Goal: Task Accomplishment & Management: Use online tool/utility

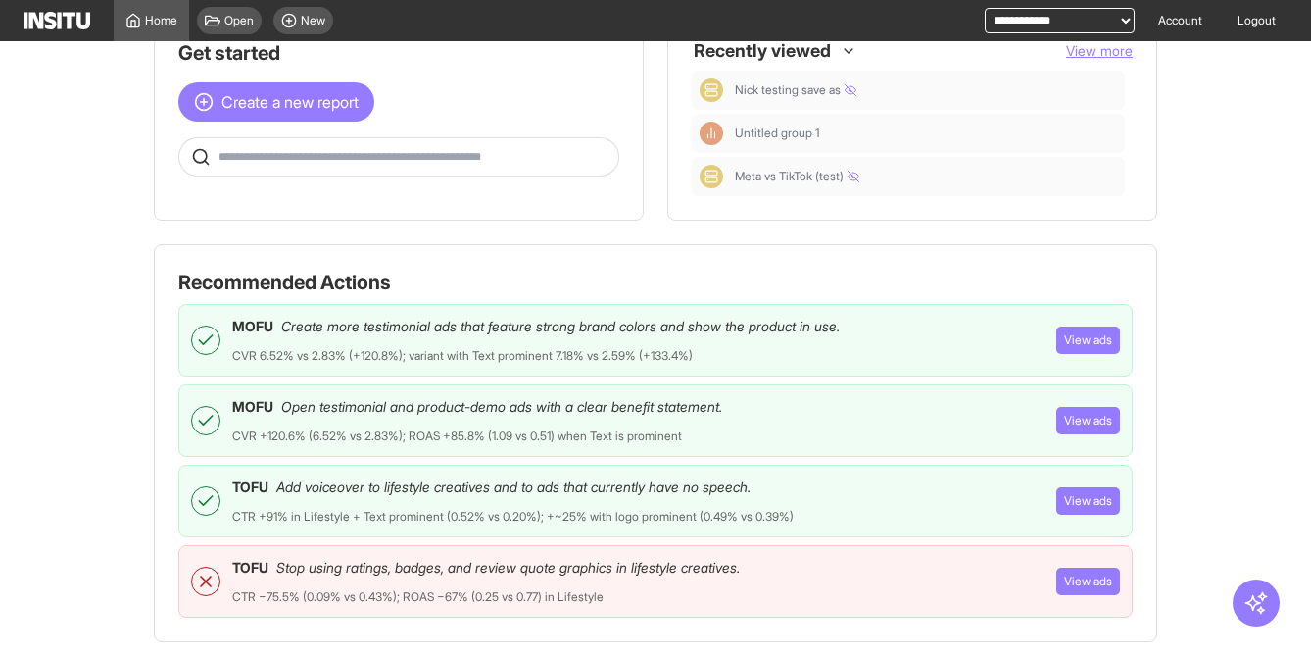
scroll to position [44, 0]
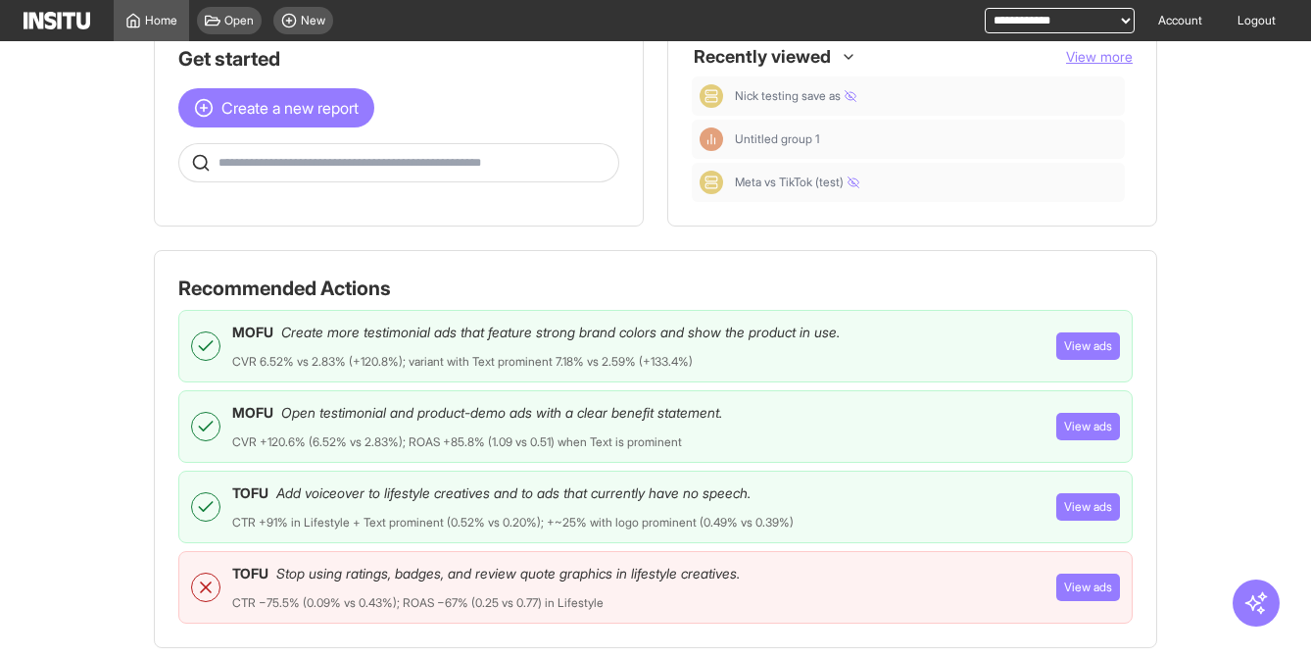
click at [805, 353] on div "MOFU Create more testimonial ads that feature strong brand colors and show the …" at bounding box center [536, 345] width 608 height 47
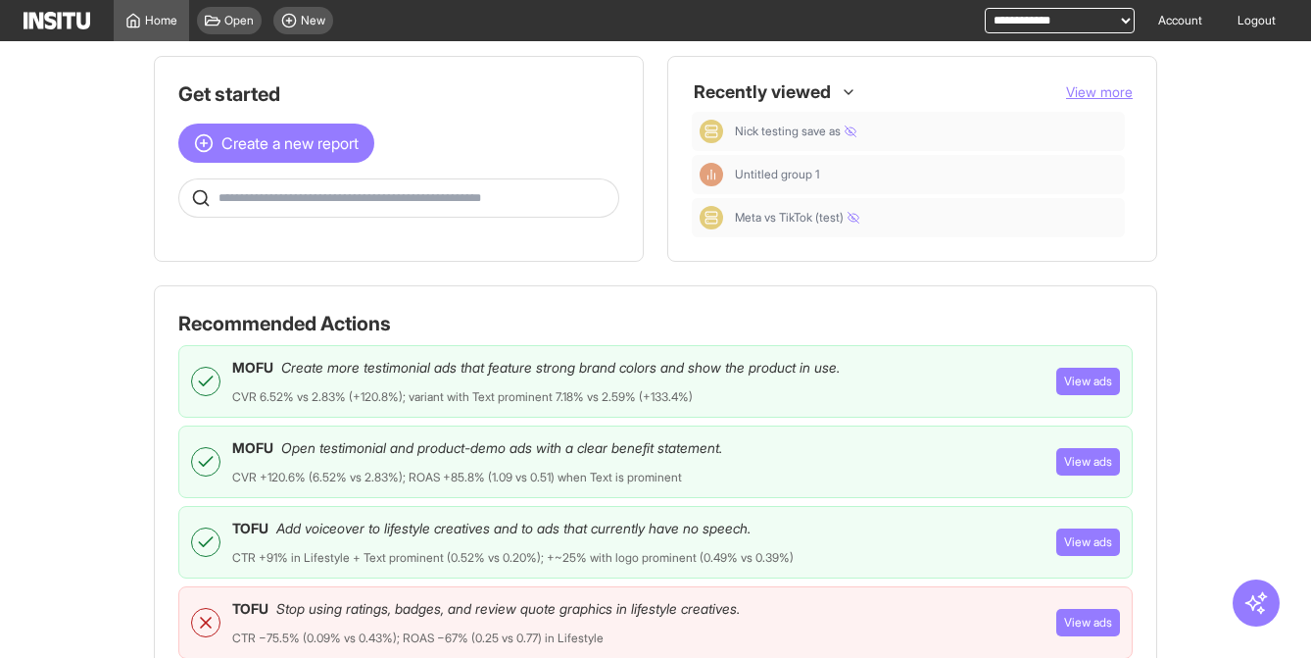
scroll to position [0, 0]
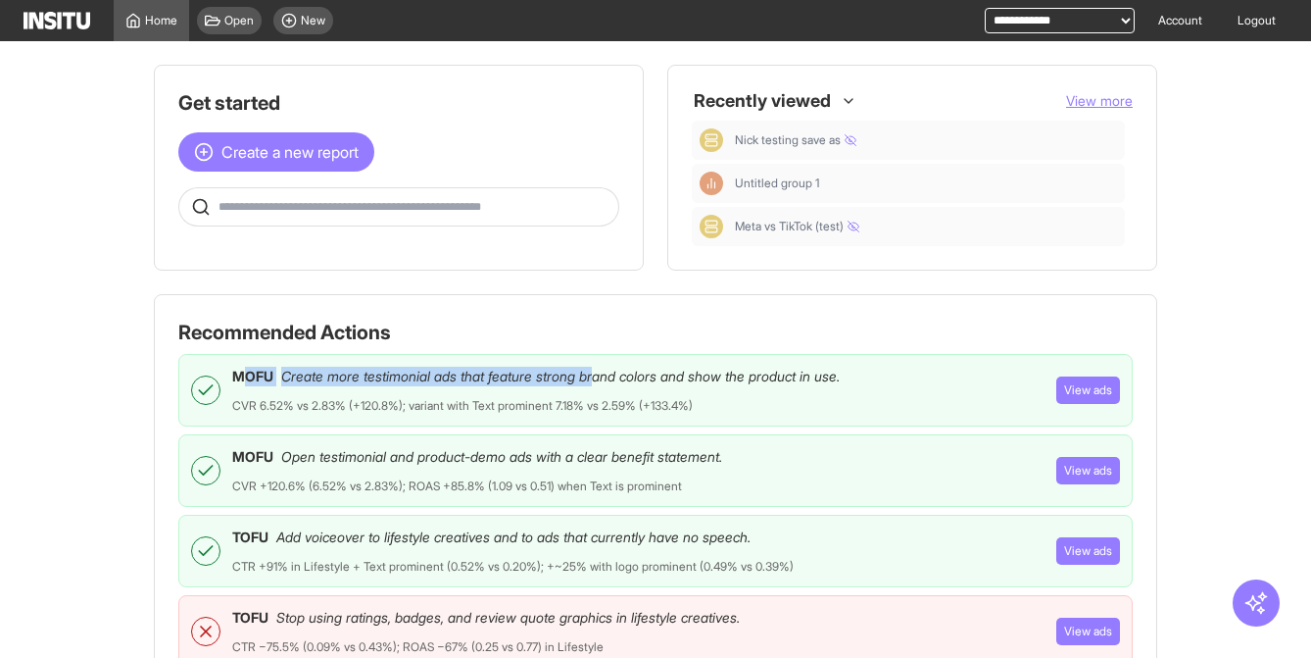
drag, startPoint x: 256, startPoint y: 367, endPoint x: 609, endPoint y: 376, distance: 352.9
click at [609, 376] on div "MOFU Create more testimonial ads that feature strong brand colors and show the …" at bounding box center [536, 376] width 608 height 20
drag, startPoint x: 609, startPoint y: 376, endPoint x: 774, endPoint y: 386, distance: 164.9
click at [609, 376] on span "Create more testimonial ads that feature strong brand colors and show the produ…" at bounding box center [560, 376] width 559 height 20
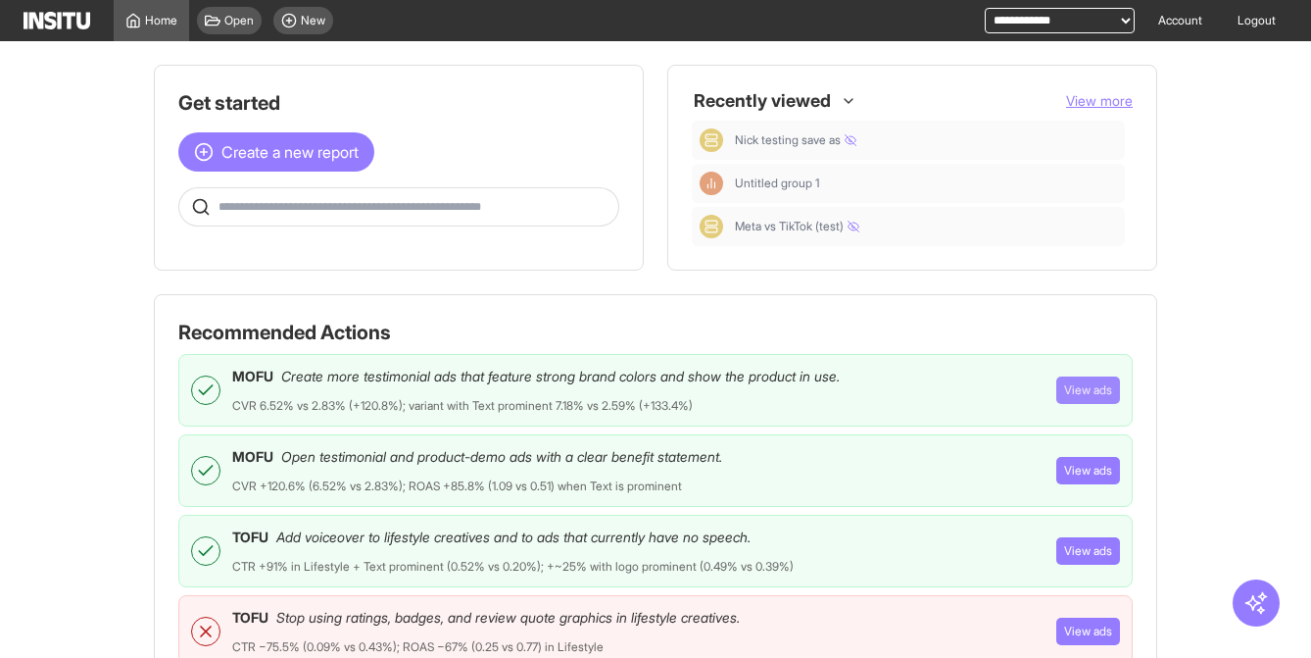
click at [1095, 388] on button "View ads" at bounding box center [1088, 389] width 64 height 27
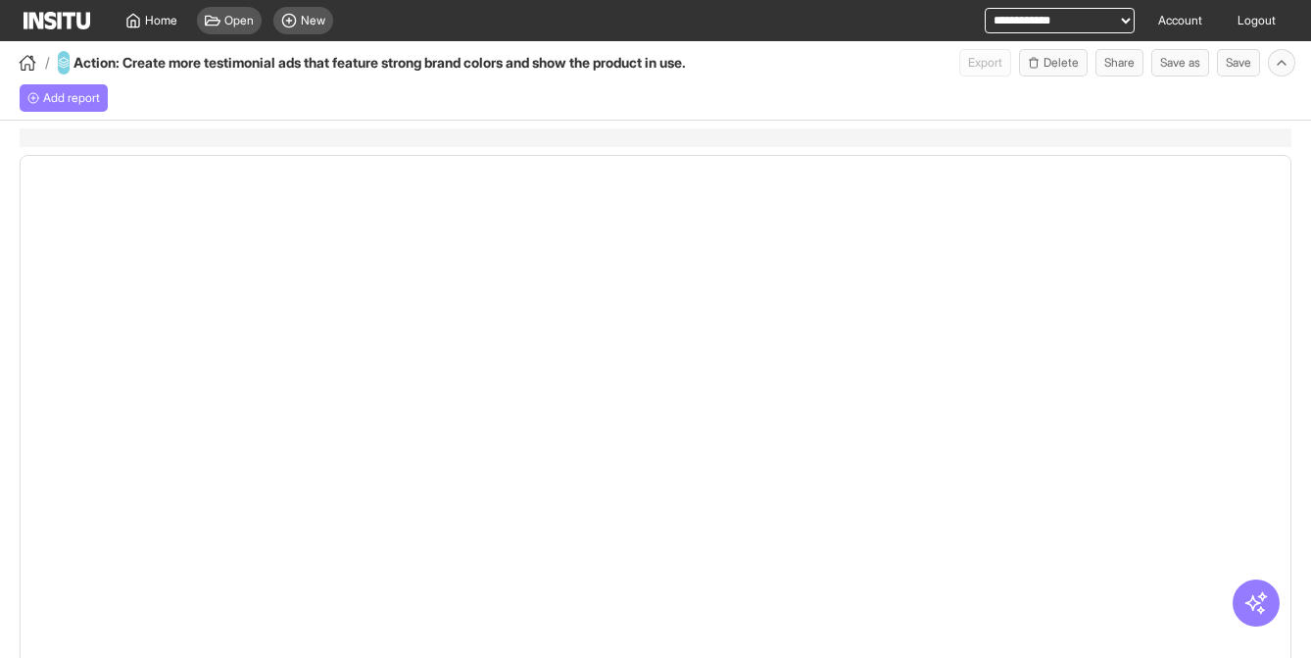
select select "**"
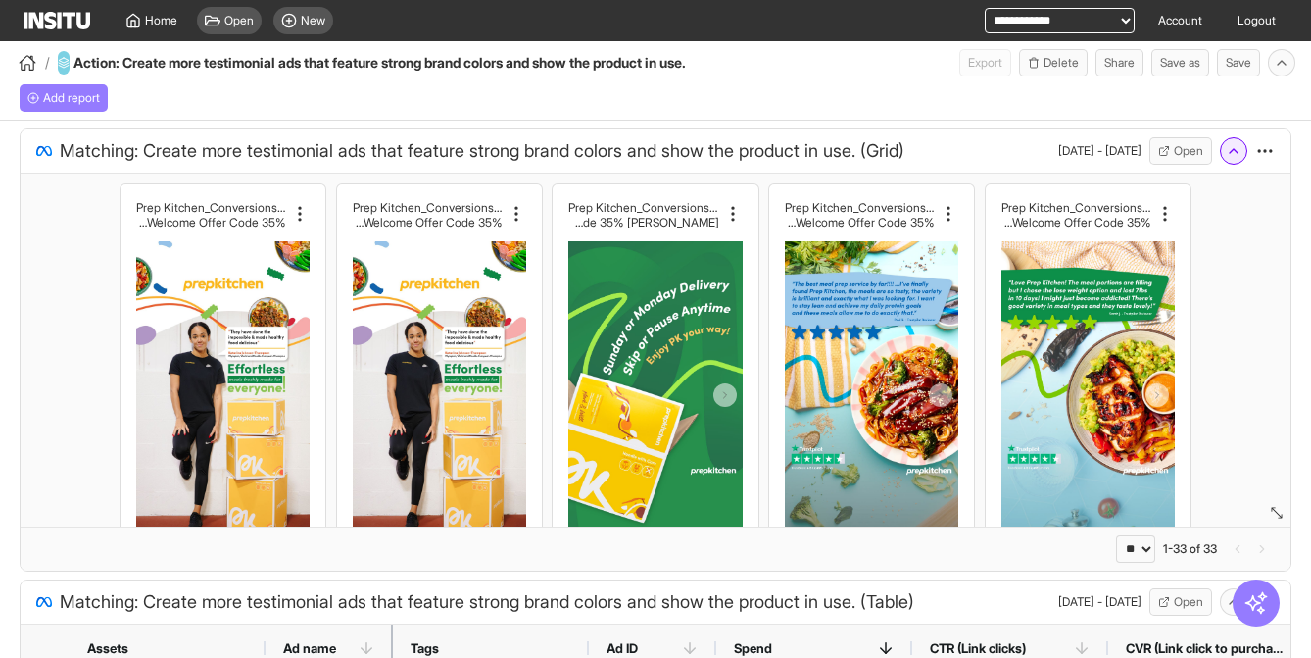
click at [1229, 159] on icon "button" at bounding box center [1234, 151] width 16 height 16
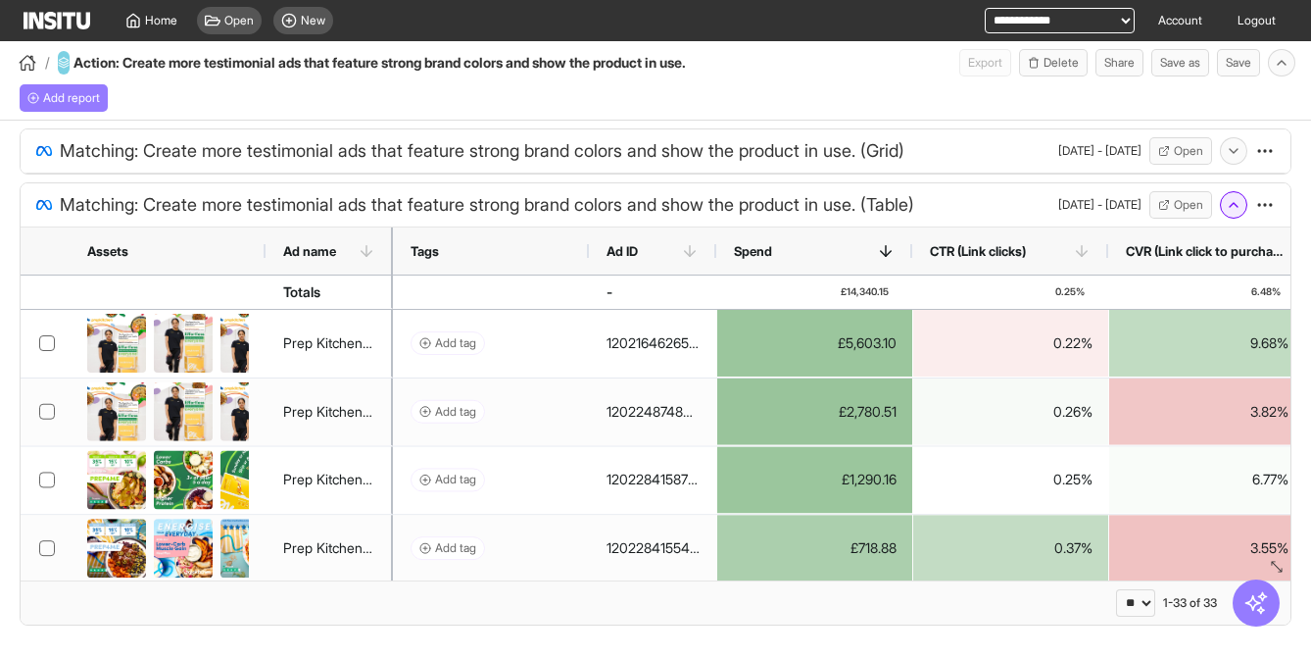
click at [1231, 213] on icon "button" at bounding box center [1234, 205] width 16 height 16
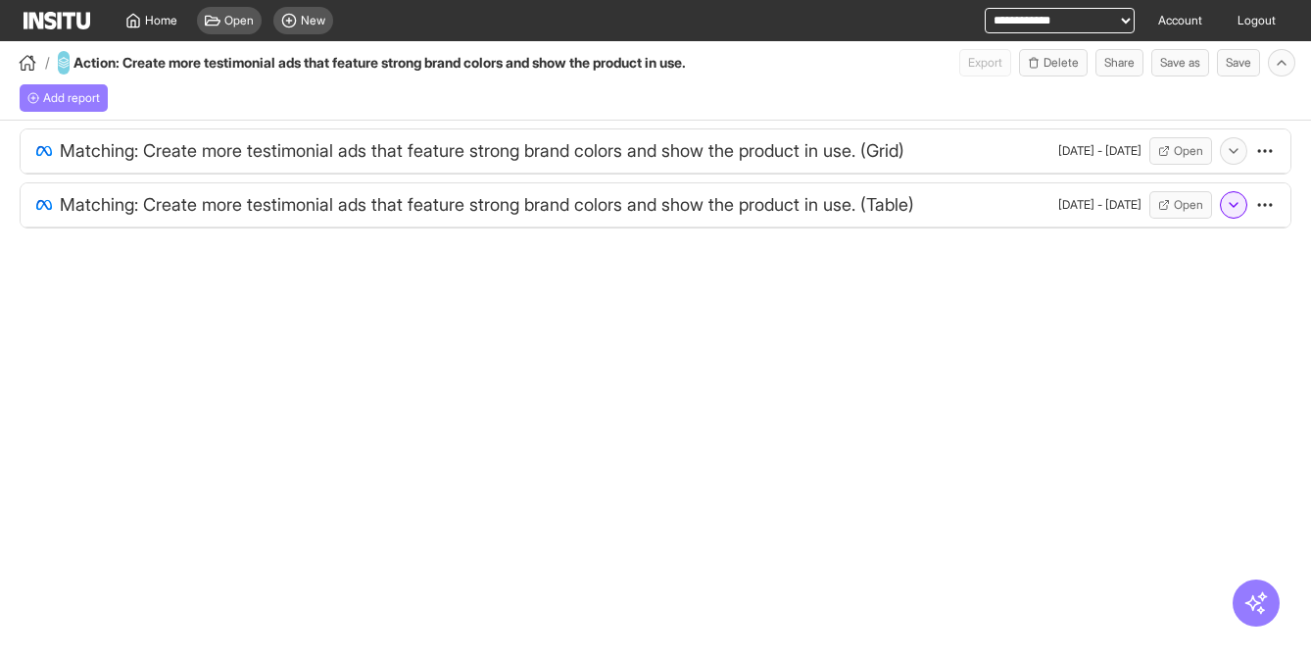
click at [1225, 219] on button "button" at bounding box center [1233, 204] width 27 height 27
select select "**"
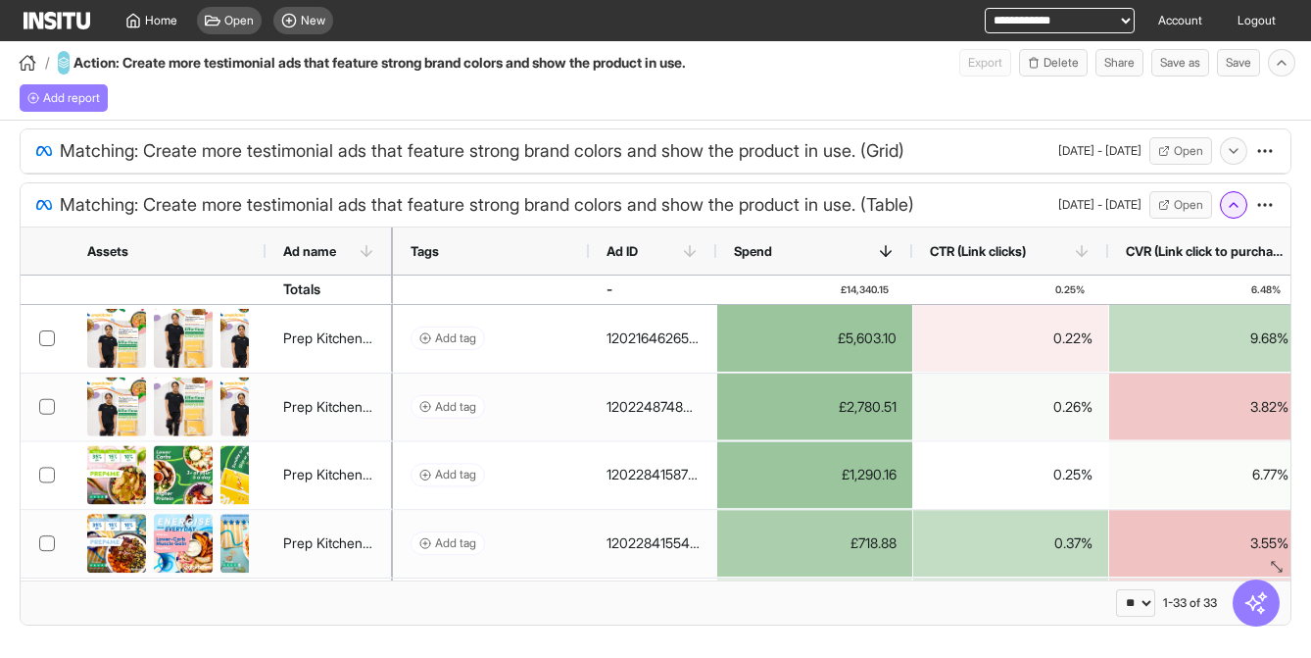
click at [1235, 213] on icon "button" at bounding box center [1234, 205] width 16 height 16
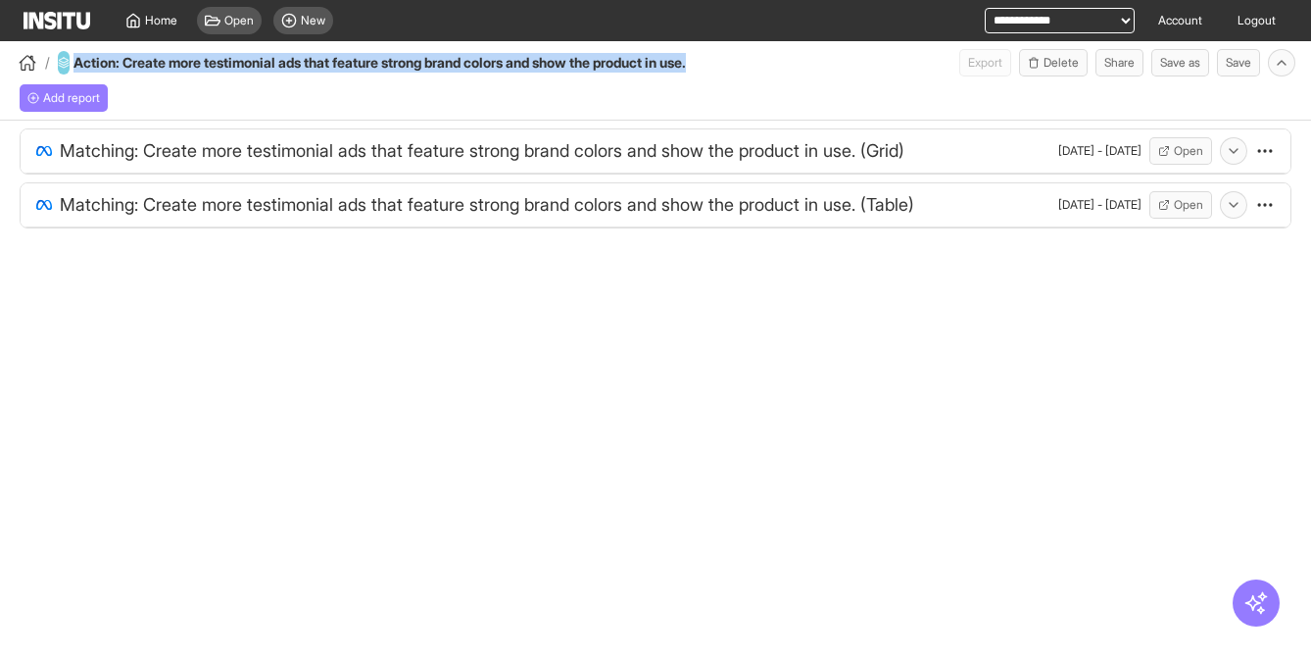
drag, startPoint x: 806, startPoint y: 66, endPoint x: 56, endPoint y: 61, distance: 750.6
click at [56, 61] on div "/ Action: Create more testimonial ads that feature strong brand colors and show…" at bounding box center [655, 58] width 1311 height 35
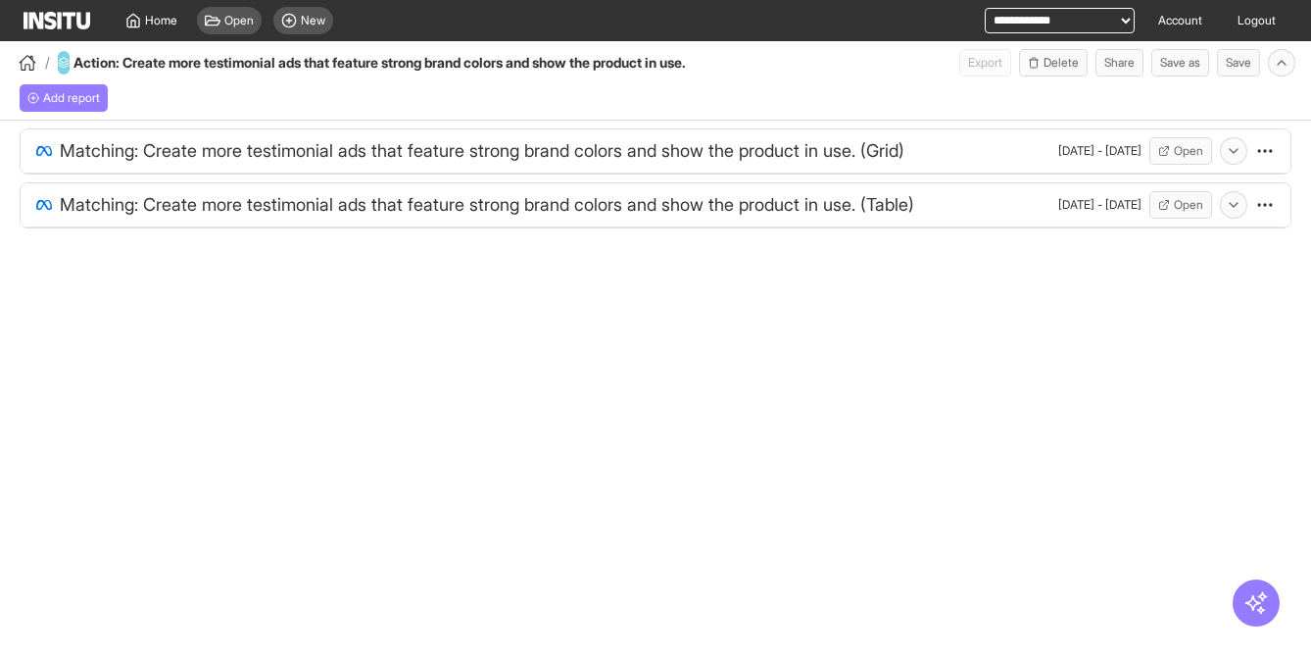
click at [779, 67] on div "/ Action: Create more testimonial ads that feature strong brand colors and show…" at bounding box center [655, 58] width 1311 height 35
click at [1289, 62] on icon "button" at bounding box center [1282, 63] width 16 height 16
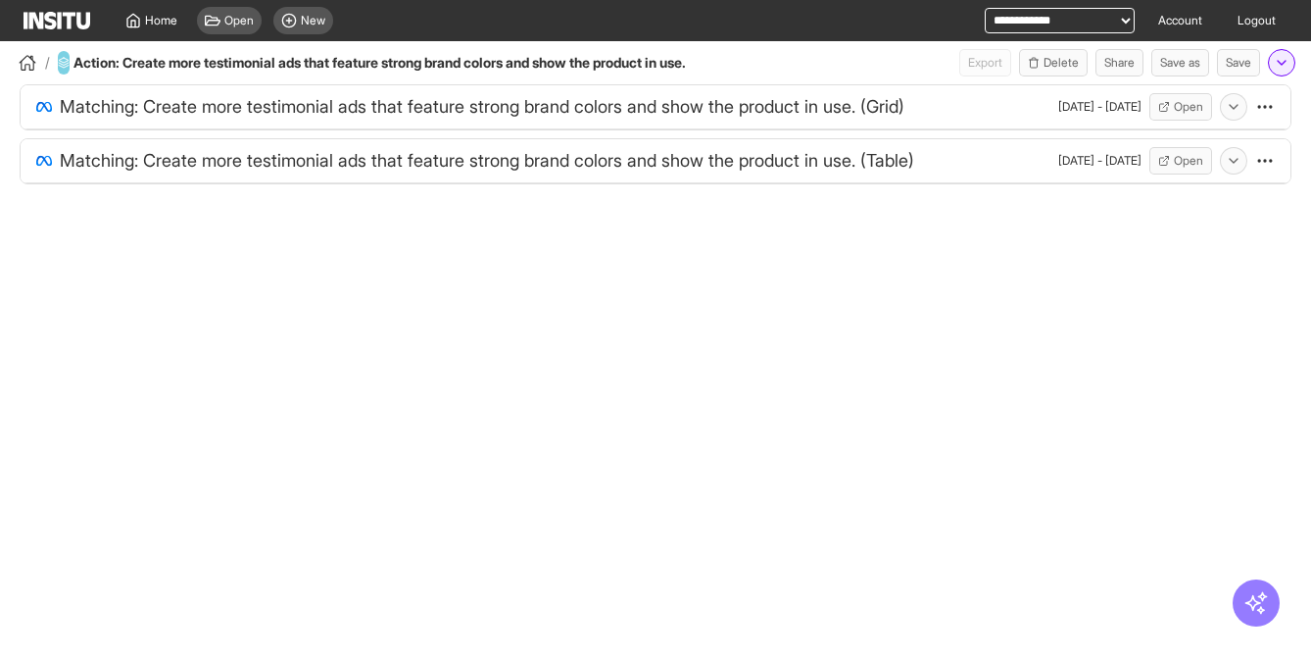
click at [1289, 62] on icon "button" at bounding box center [1282, 63] width 16 height 16
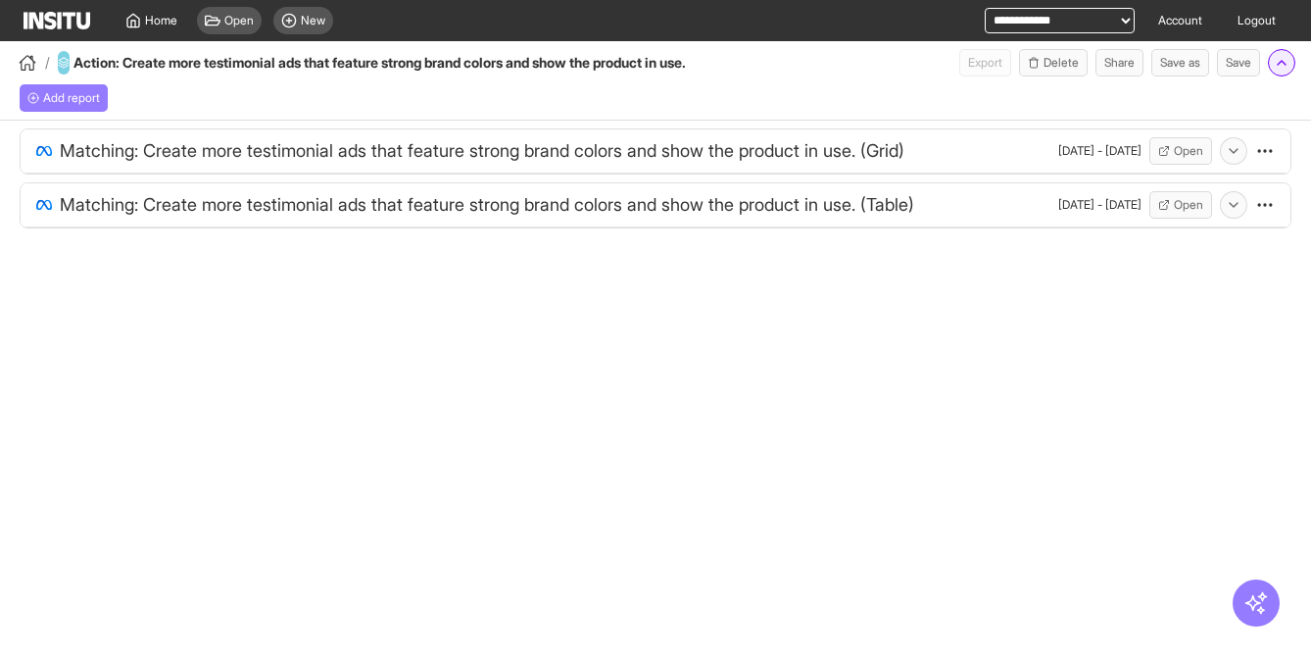
click at [1289, 62] on icon "button" at bounding box center [1282, 63] width 16 height 16
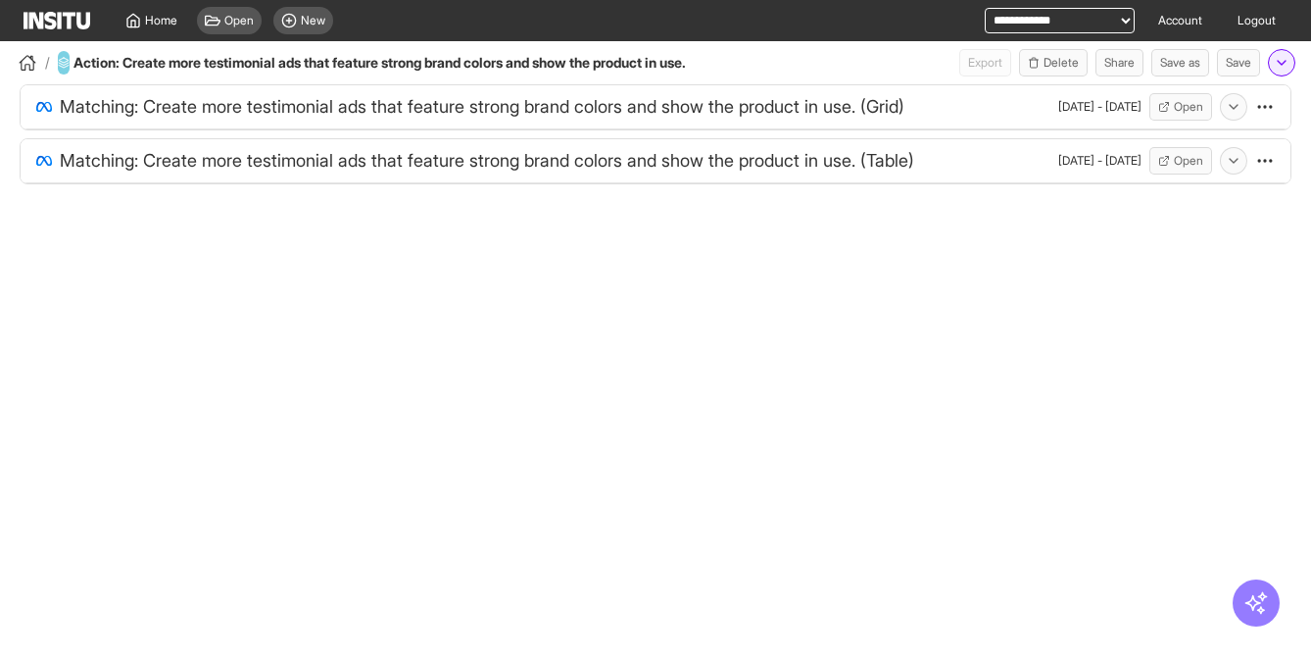
click at [1289, 62] on icon "button" at bounding box center [1282, 63] width 16 height 16
